Goal: Transaction & Acquisition: Obtain resource

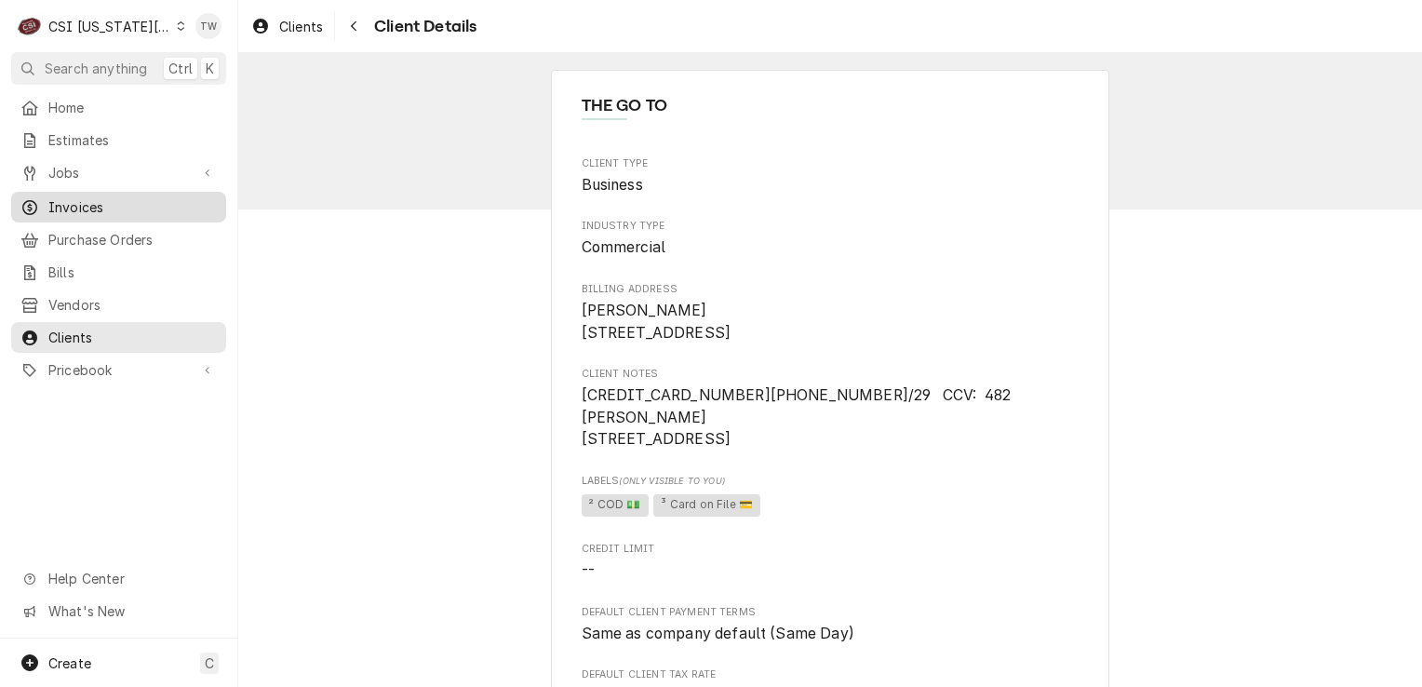
click at [103, 202] on span "Invoices" at bounding box center [132, 207] width 168 height 20
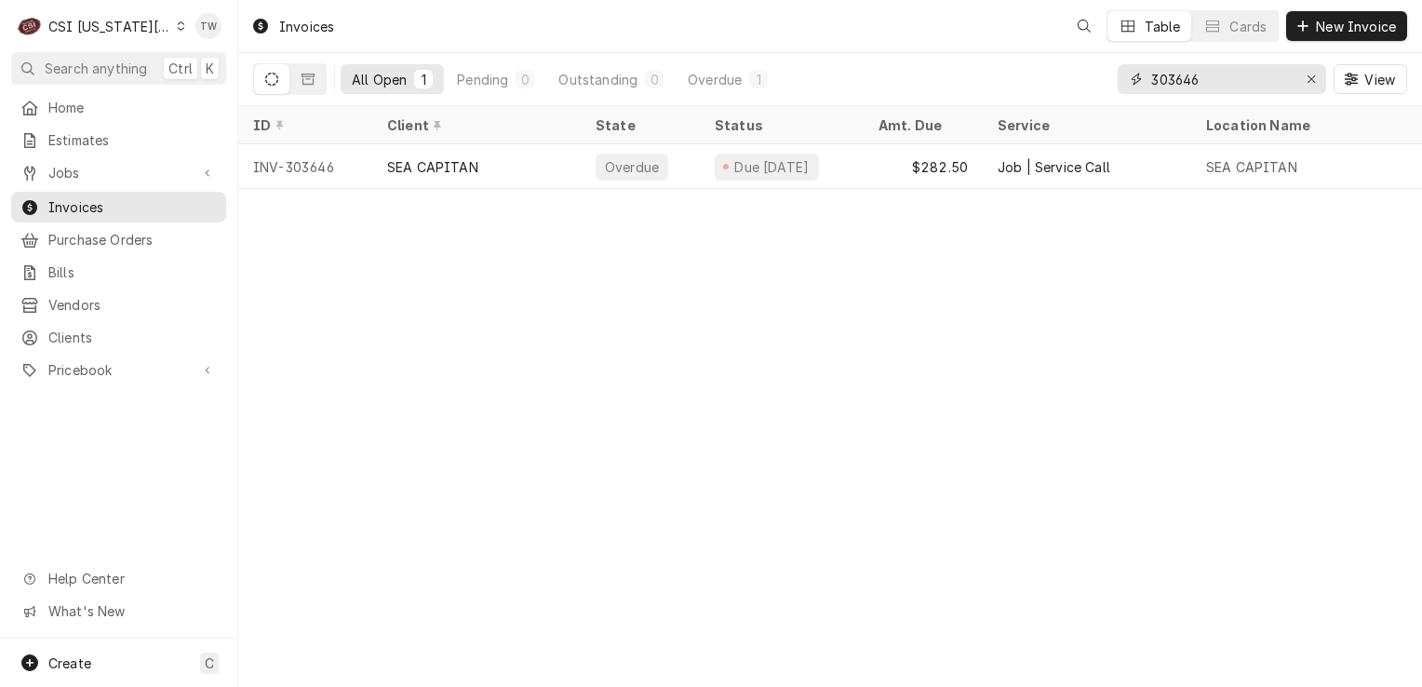
click at [1220, 90] on input "303646" at bounding box center [1221, 79] width 140 height 30
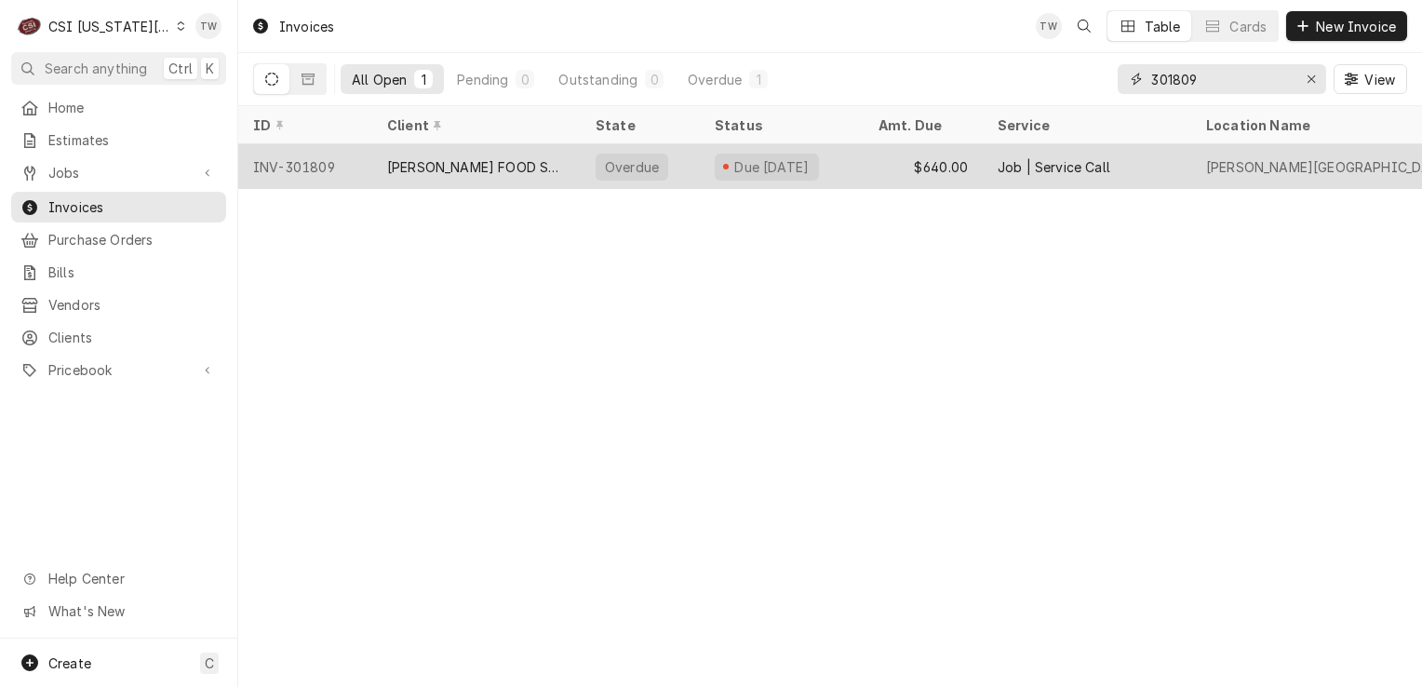
type input "301809"
click at [405, 167] on div "FELLERS FOOD SERVICE EQUIPMENT (1)" at bounding box center [476, 167] width 179 height 20
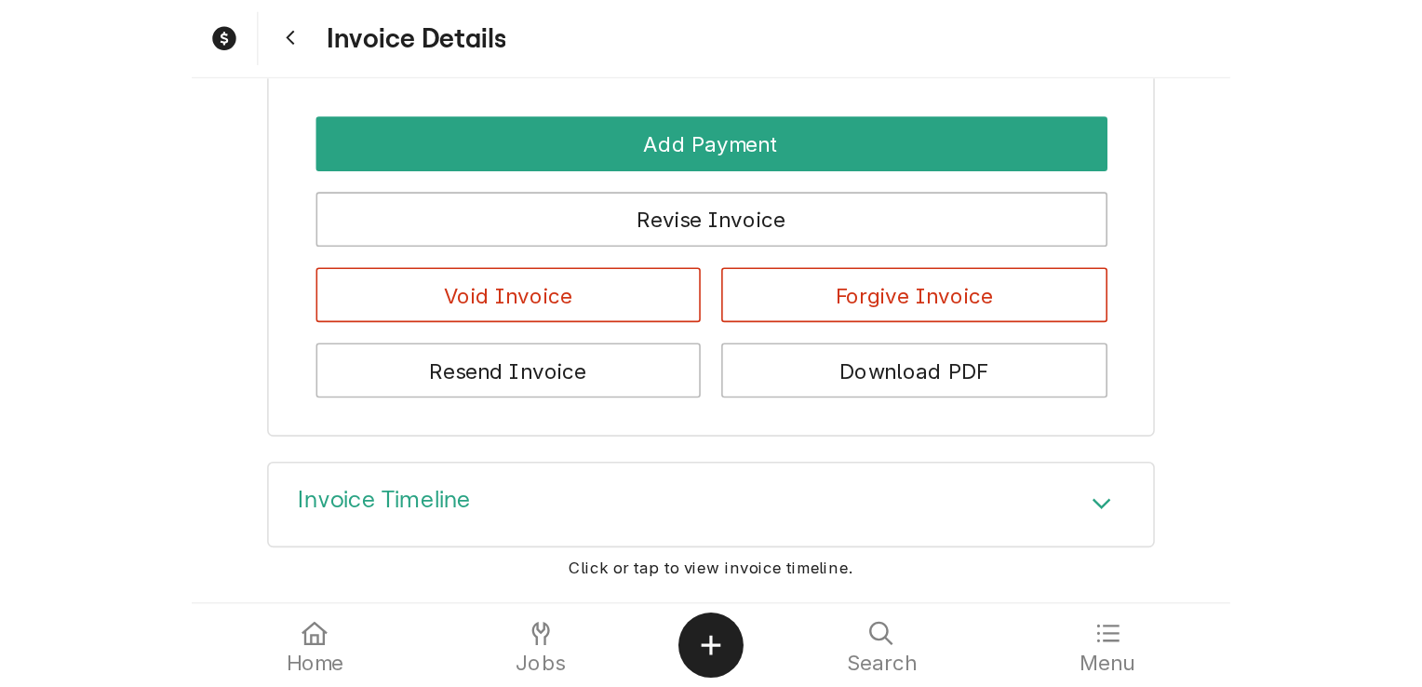
scroll to position [3751, 0]
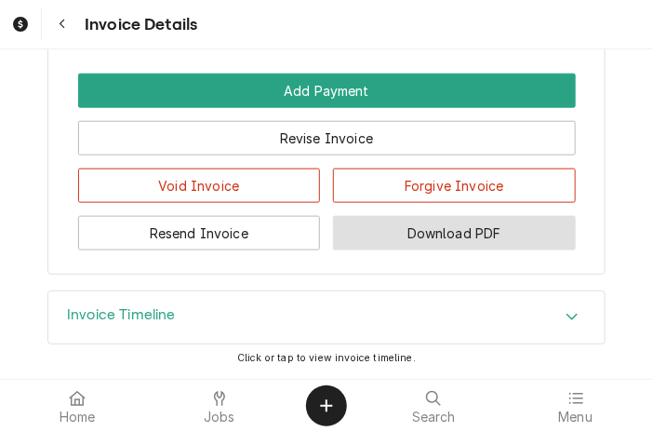
click at [444, 223] on button "Download PDF" at bounding box center [454, 233] width 243 height 34
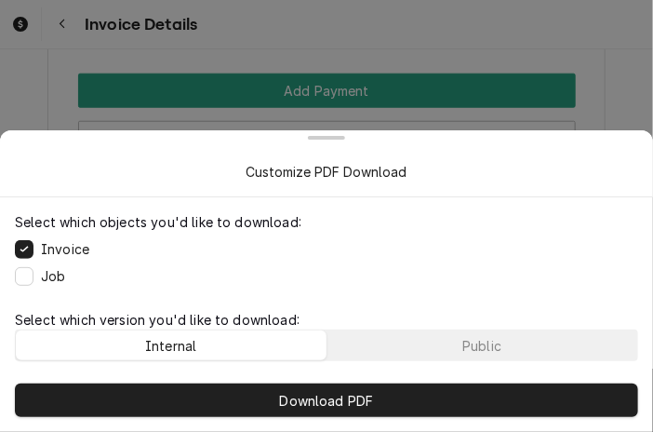
click at [391, 368] on div "Download PDF" at bounding box center [326, 399] width 653 height 63
click at [392, 344] on button "Public" at bounding box center [483, 345] width 311 height 30
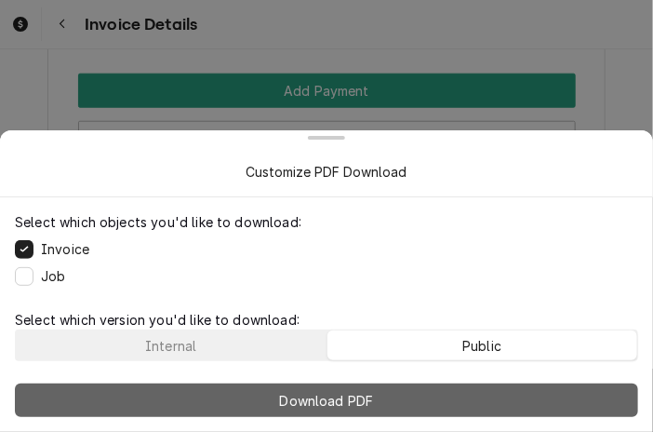
click at [378, 399] on button "Download PDF" at bounding box center [326, 399] width 623 height 33
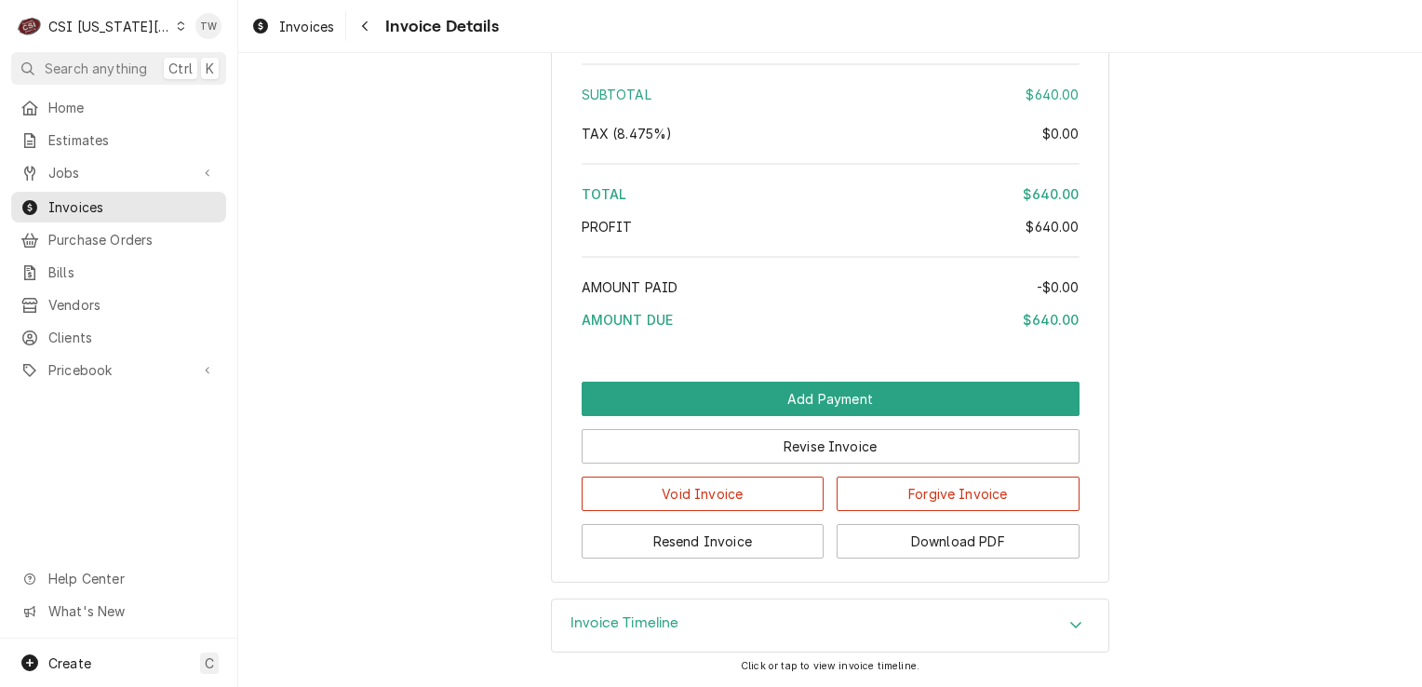
scroll to position [3447, 0]
click at [373, 13] on button "Navigate back" at bounding box center [365, 26] width 30 height 30
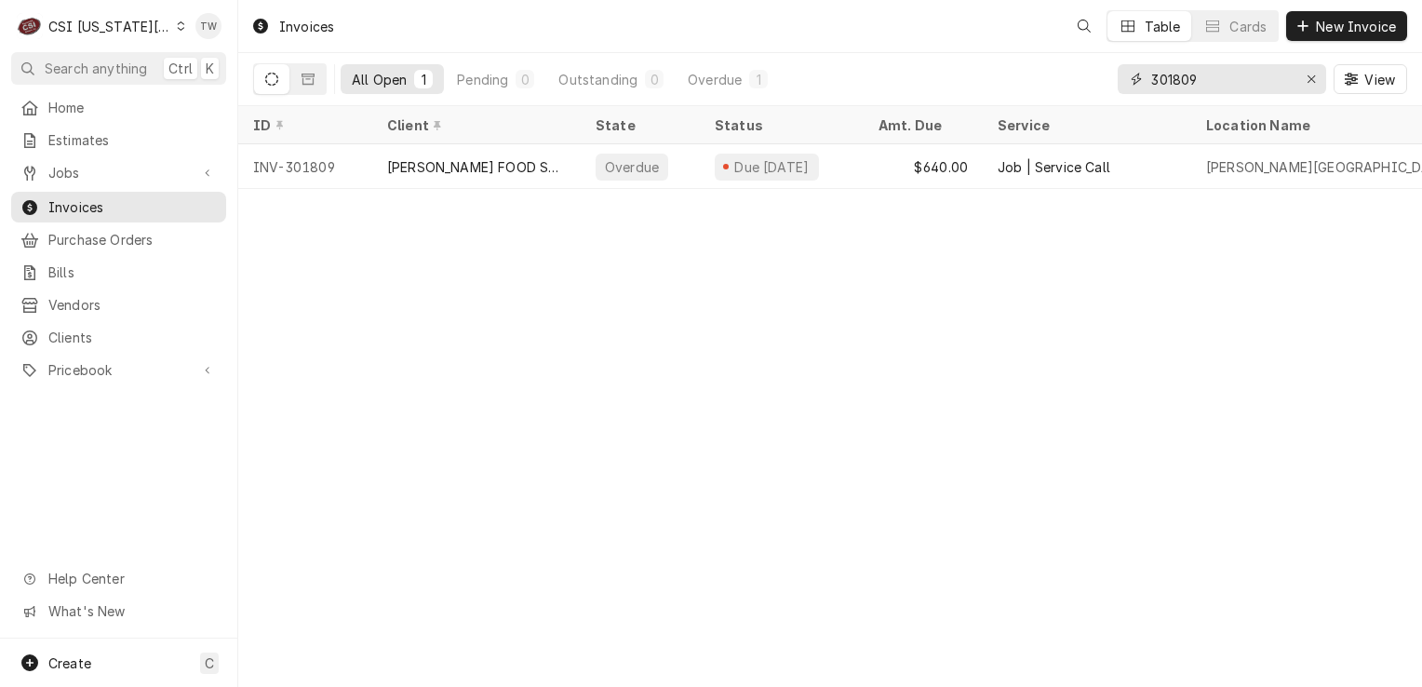
click at [1227, 80] on input "301809" at bounding box center [1221, 79] width 140 height 30
type input "303209"
click at [383, 166] on div "PRDC LLC- MC REALTY" at bounding box center [476, 166] width 208 height 45
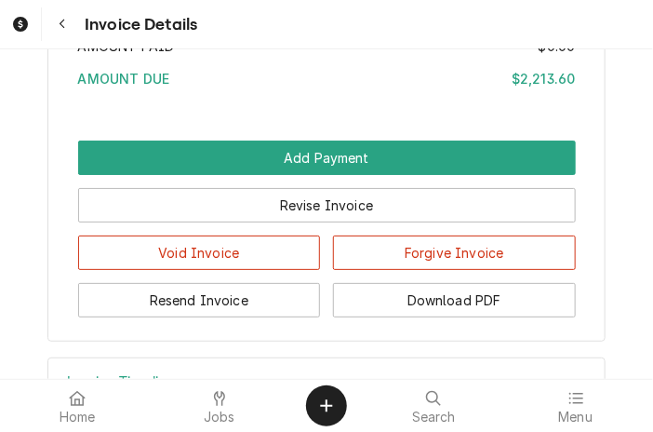
scroll to position [3388, 0]
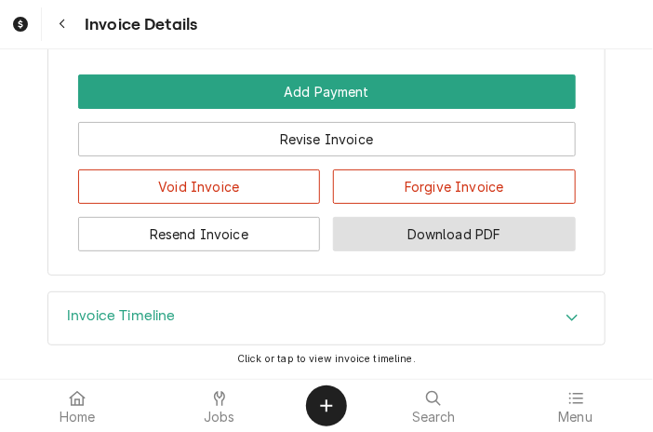
click at [442, 239] on button "Download PDF" at bounding box center [454, 234] width 243 height 34
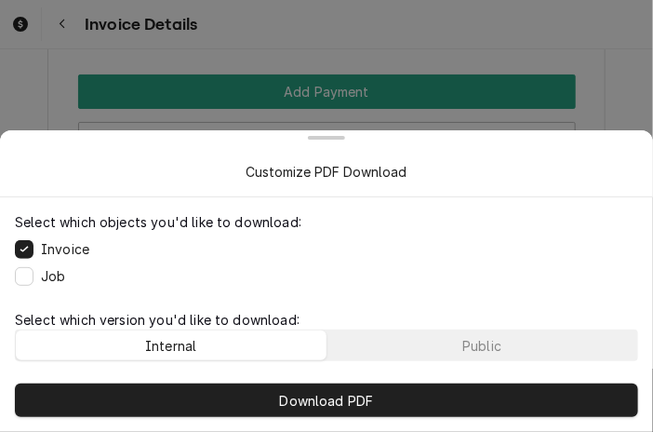
click at [417, 360] on div "Select which version you'd like to download: Internal Public" at bounding box center [326, 335] width 653 height 66
click at [417, 357] on button "Public" at bounding box center [483, 345] width 311 height 30
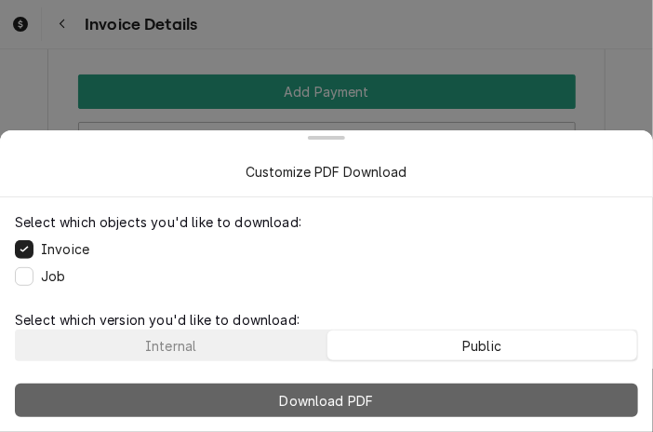
click at [406, 406] on button "Download PDF" at bounding box center [326, 399] width 623 height 33
